Goal: Find specific page/section: Find specific page/section

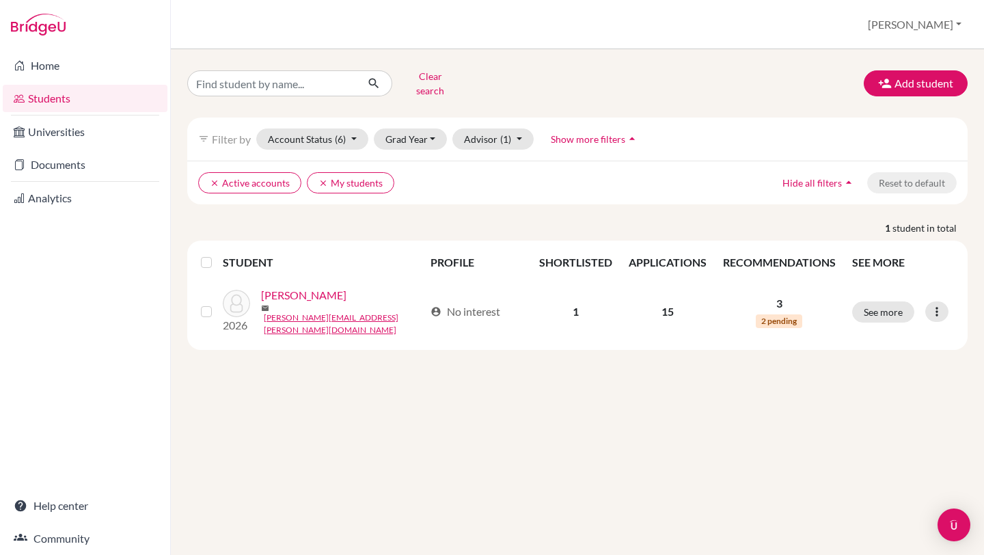
click at [316, 82] on input "Find student by name..." at bounding box center [271, 83] width 169 height 26
type input "[PERSON_NAME]"
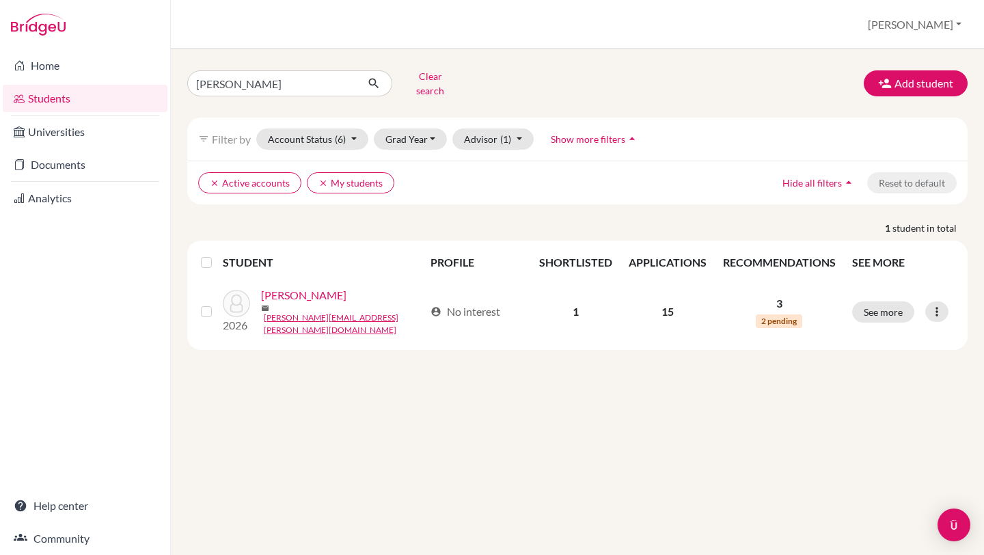
click button "submit" at bounding box center [374, 83] width 36 height 26
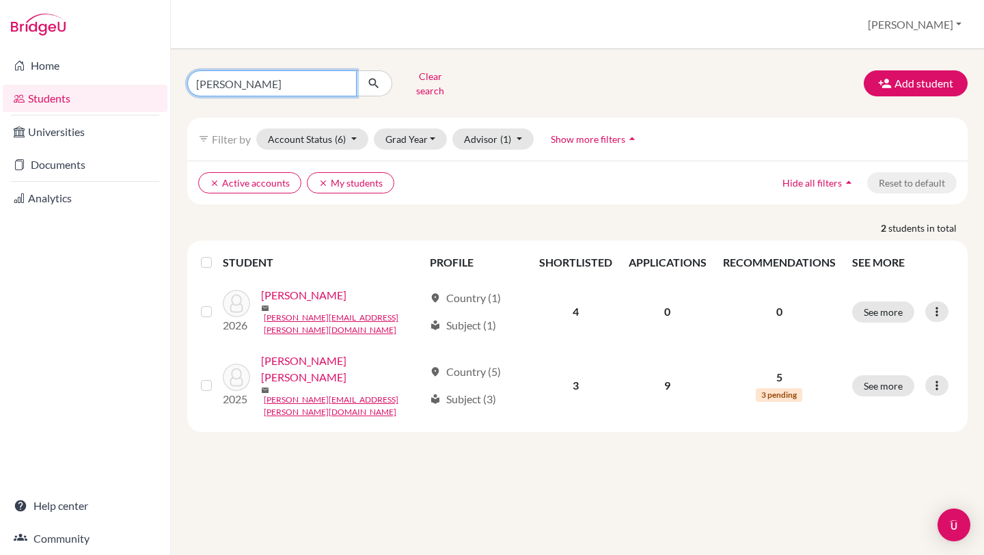
click at [264, 81] on input "[PERSON_NAME]" at bounding box center [271, 83] width 169 height 26
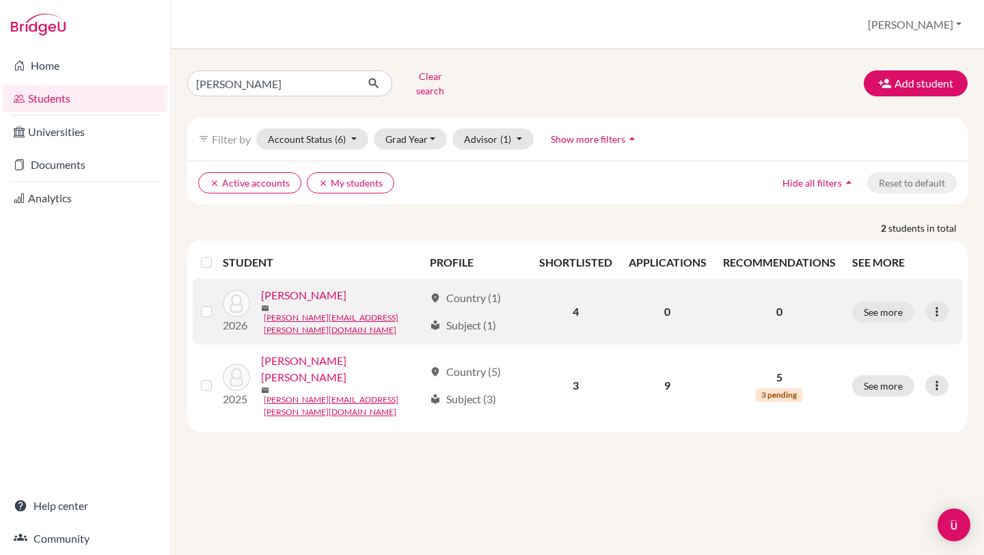
click at [303, 292] on link "[PERSON_NAME]" at bounding box center [303, 295] width 85 height 16
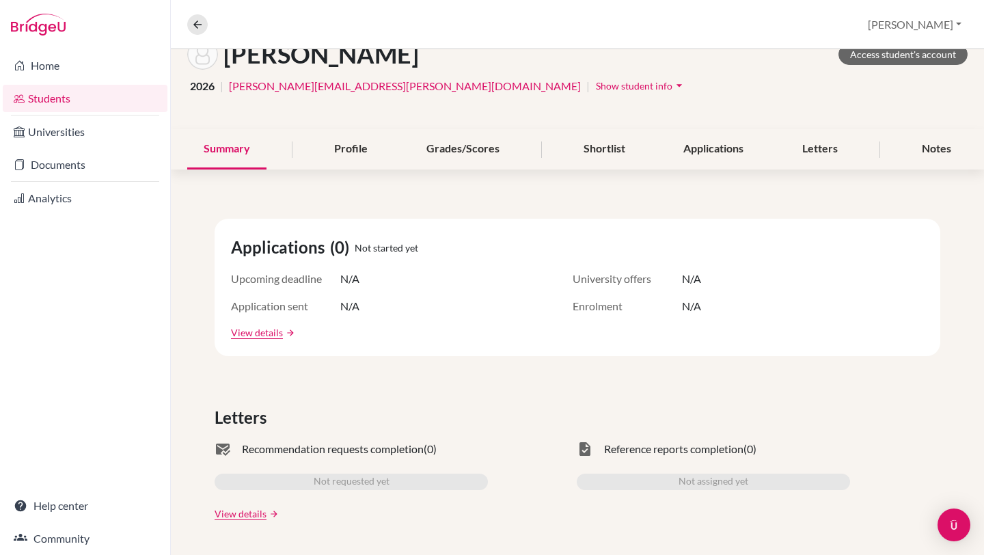
scroll to position [27, 0]
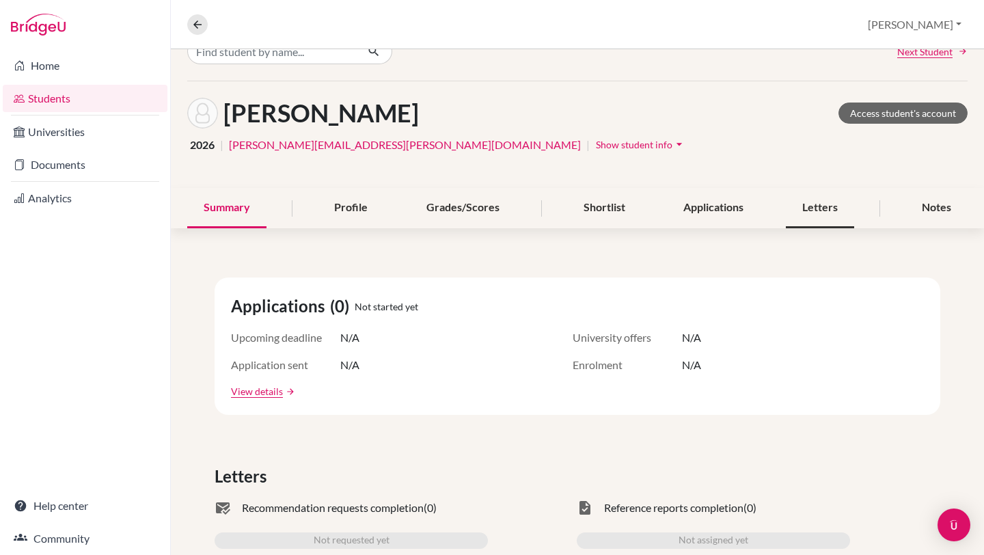
click at [835, 210] on div "Letters" at bounding box center [819, 208] width 68 height 40
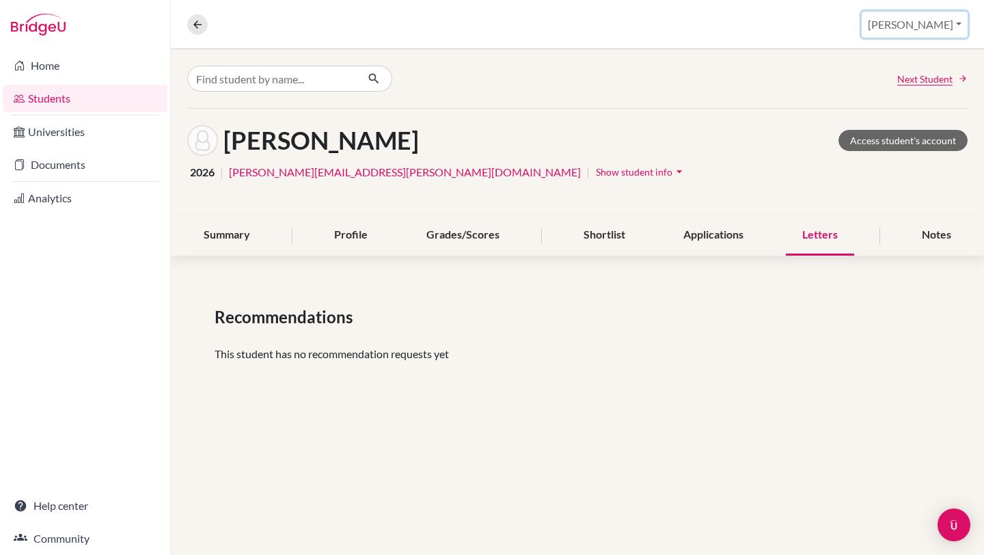
click at [953, 25] on button "[PERSON_NAME]" at bounding box center [914, 25] width 106 height 26
click at [912, 51] on link "Profile" at bounding box center [865, 56] width 108 height 22
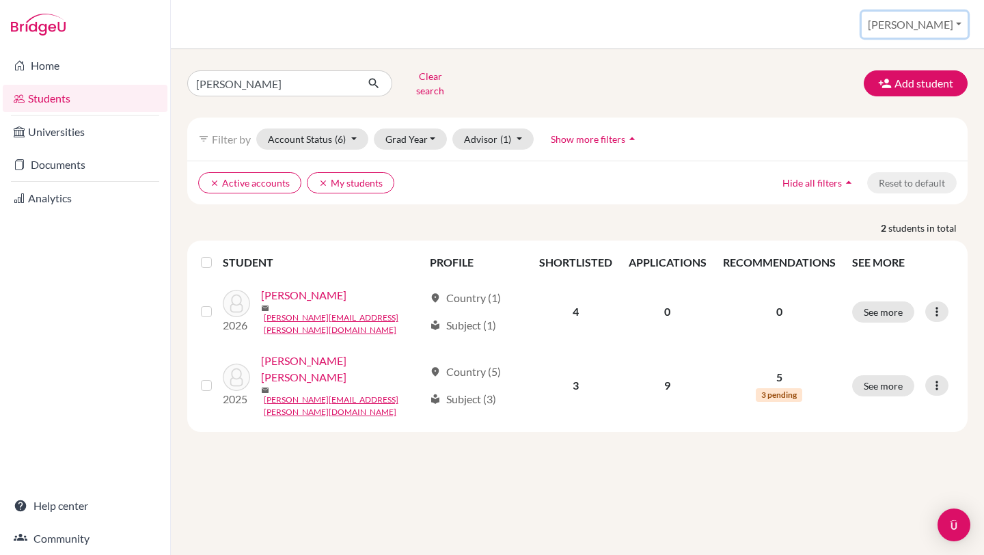
click at [954, 27] on button "[PERSON_NAME]" at bounding box center [914, 25] width 106 height 26
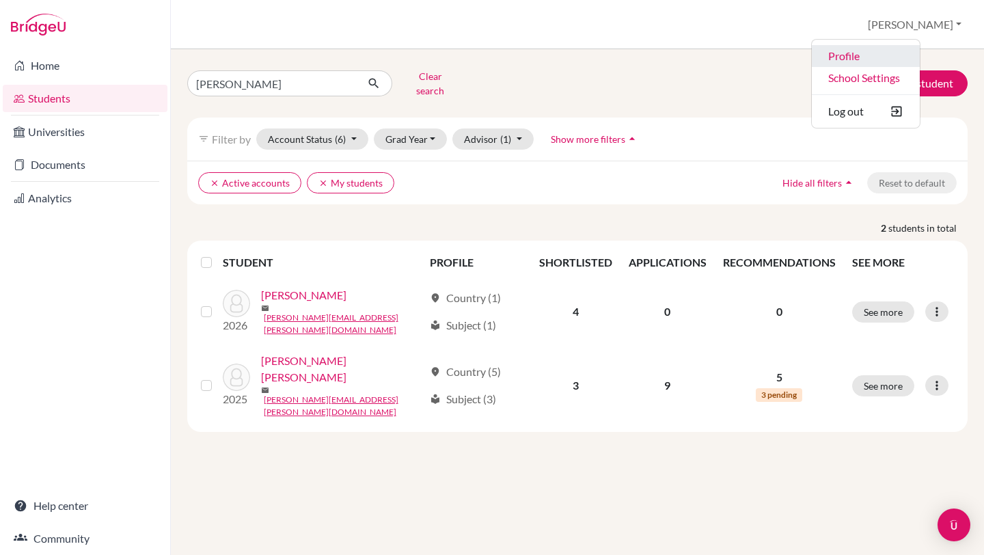
click at [919, 60] on link "Profile" at bounding box center [865, 56] width 108 height 22
